Goal: Check status

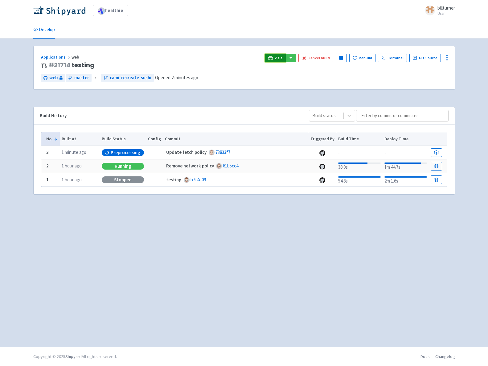
click at [275, 54] on link "Visit" at bounding box center [275, 58] width 21 height 9
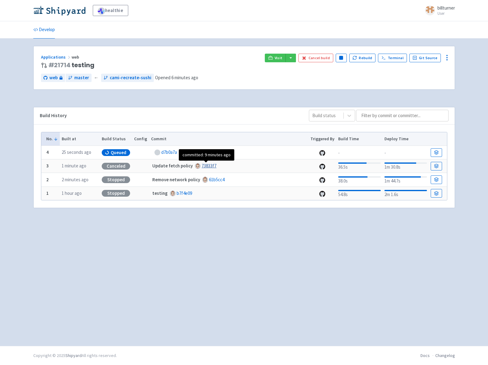
click at [213, 167] on link "73833f7" at bounding box center [209, 166] width 15 height 6
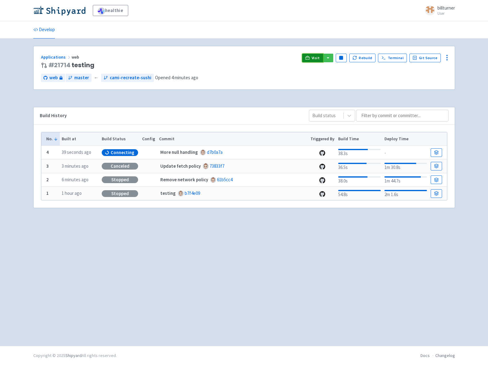
click at [315, 59] on span "Visit" at bounding box center [316, 58] width 8 height 5
